Goal: Check status: Check status

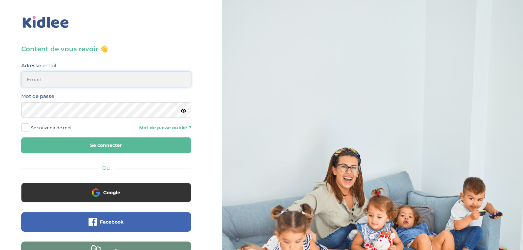
type input "ibtissambelkacemi02@gmail.com"
click at [175, 142] on button "Se connecter" at bounding box center [106, 146] width 170 height 16
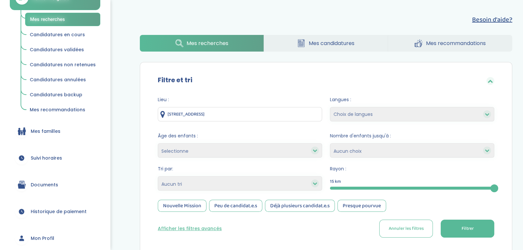
scroll to position [86, 0]
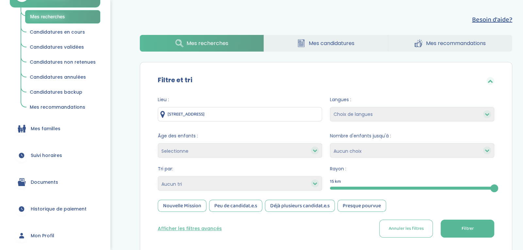
click at [75, 135] on link "Mes familles" at bounding box center [55, 129] width 91 height 24
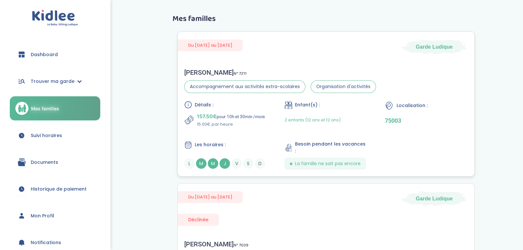
click at [469, 69] on div "Nathalie G . N° 7211 Accompagnement aux activités extra-scolaires Organisation …" at bounding box center [326, 119] width 297 height 114
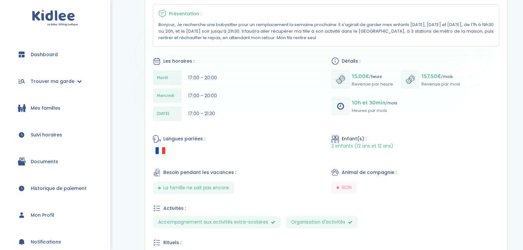
scroll to position [132, 0]
click at [50, 184] on link "Historique de paiement" at bounding box center [55, 189] width 91 height 24
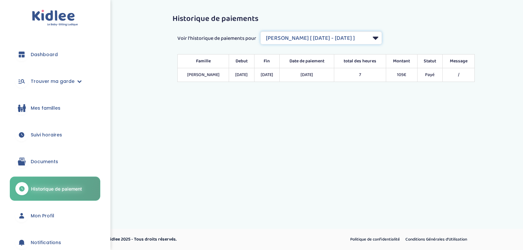
click at [322, 35] on select "Filtrer par Contrat [PERSON_NAME] [ [DATE] - [DATE] ] Grand [PERSON_NAME] [ [DA…" at bounding box center [322, 37] width 122 height 13
click at [261, 31] on select "Filtrer par Contrat [PERSON_NAME] [ [DATE] - [DATE] ] Grand [PERSON_NAME] [ [DA…" at bounding box center [322, 37] width 122 height 13
click at [443, 17] on h3 "Historique de paiements" at bounding box center [326, 19] width 307 height 8
click at [359, 33] on select "Filtrer par Contrat [PERSON_NAME] [ [DATE] - [DATE] ] Grand [PERSON_NAME] [ [DA…" at bounding box center [322, 37] width 122 height 13
select select "2037"
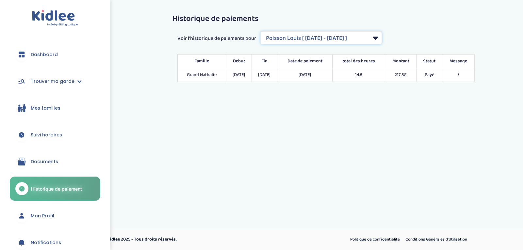
click at [261, 31] on select "Filtrer par Contrat [PERSON_NAME] [ [DATE] - [DATE] ] Grand [PERSON_NAME] [ [DA…" at bounding box center [322, 37] width 122 height 13
